Goal: Check status: Check status

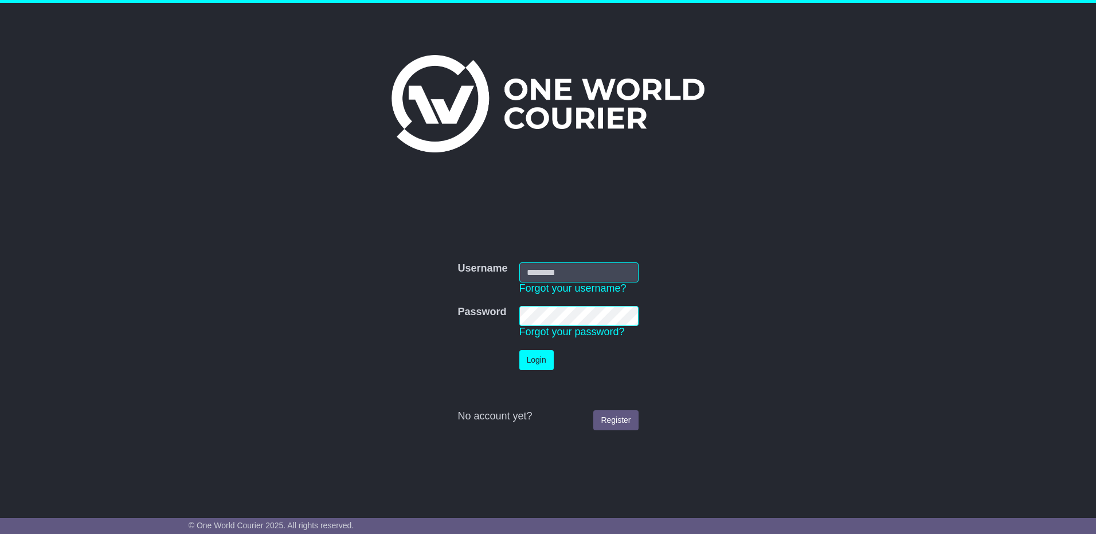
type input "**********"
click at [536, 364] on button "Login" at bounding box center [536, 360] width 34 height 20
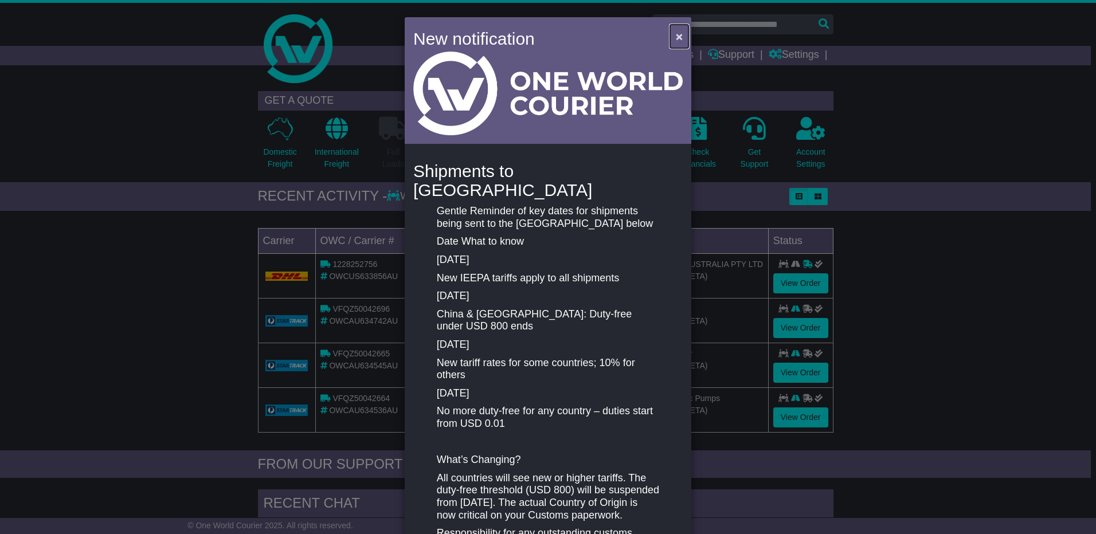
click at [676, 36] on span "×" at bounding box center [679, 36] width 7 height 13
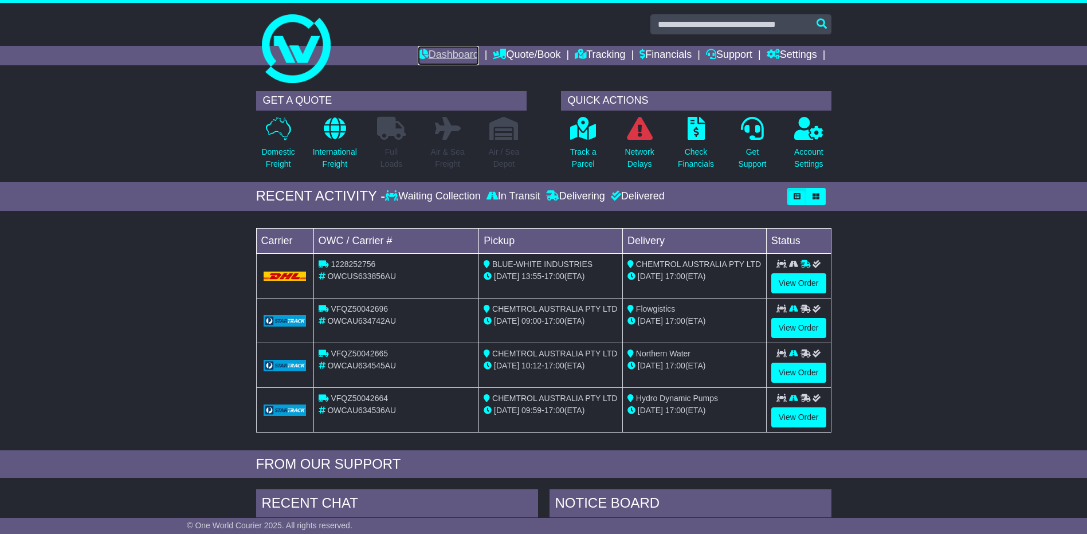
click at [446, 52] on link "Dashboard" at bounding box center [448, 55] width 61 height 19
click at [607, 58] on link "Tracking" at bounding box center [600, 55] width 50 height 19
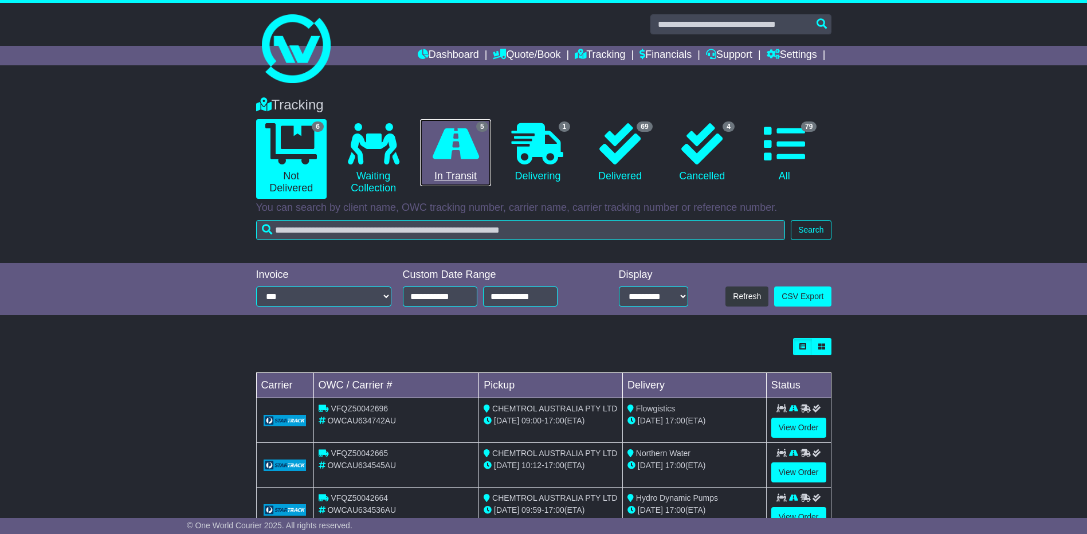
click at [465, 143] on icon at bounding box center [456, 143] width 46 height 41
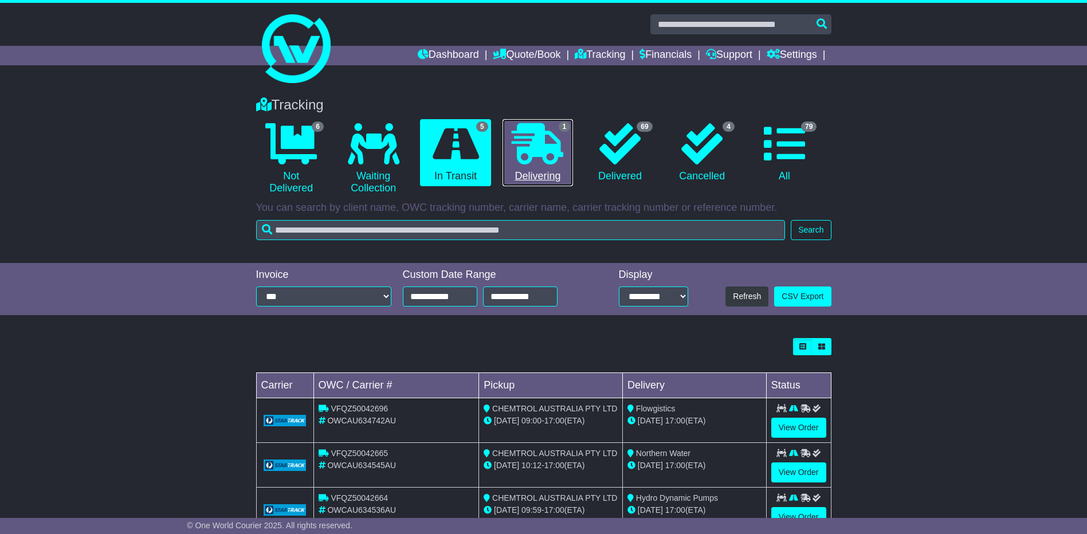
click at [540, 147] on icon at bounding box center [538, 143] width 52 height 41
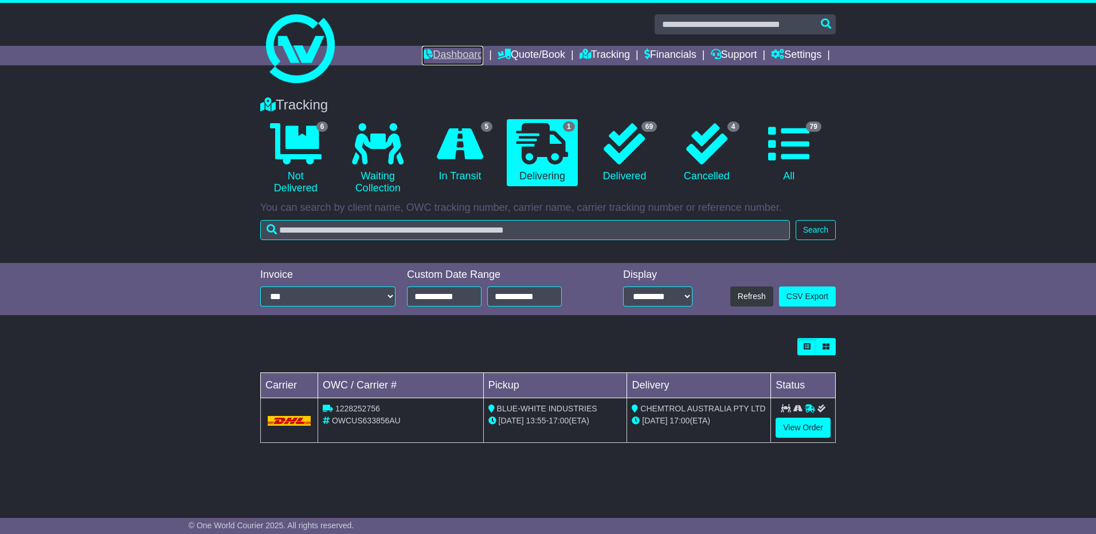
click at [453, 53] on link "Dashboard" at bounding box center [452, 55] width 61 height 19
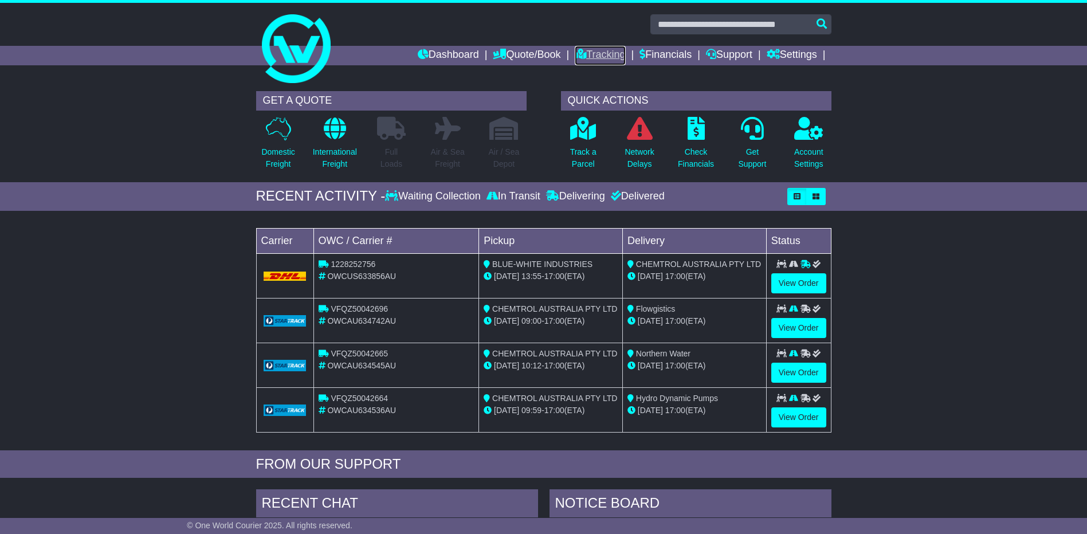
click at [605, 55] on link "Tracking" at bounding box center [600, 55] width 50 height 19
